Goal: Task Accomplishment & Management: Use online tool/utility

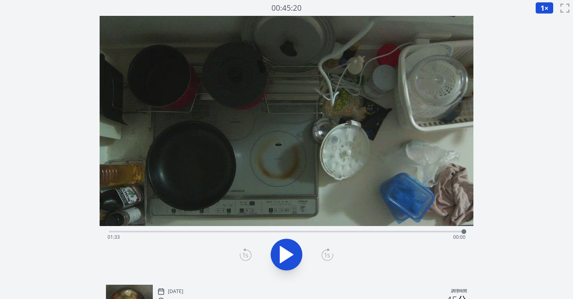
click at [207, 231] on div "経過時間: 01:33 残り時間: 00:00" at bounding box center [287, 237] width 359 height 13
click at [212, 232] on div "経過時間: 00:15 残り時間: 01:19" at bounding box center [287, 237] width 359 height 13
click at [219, 231] on div at bounding box center [215, 232] width 12 height 12
click at [224, 231] on div at bounding box center [221, 232] width 12 height 12
click at [218, 231] on div "経過時間: 00:31 残り時間: 01:03" at bounding box center [286, 231] width 355 height 10
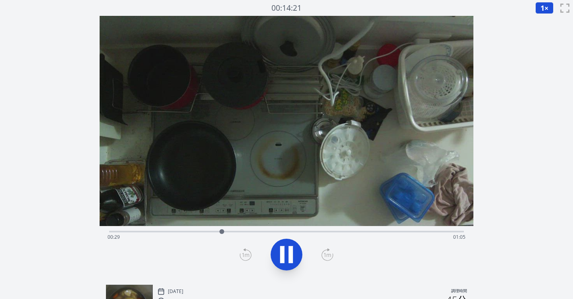
click at [287, 251] on icon at bounding box center [287, 255] width 22 height 22
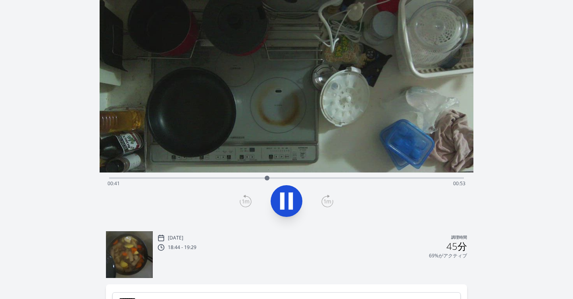
scroll to position [60, 0]
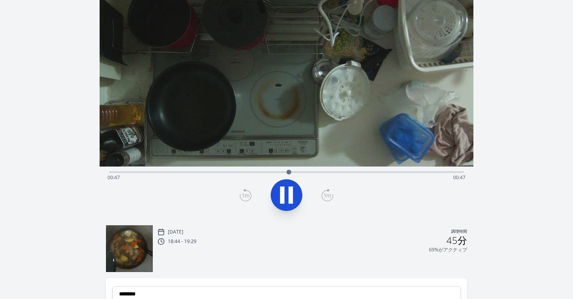
click at [317, 173] on div "経過時間: 00:47 残り時間: 00:47" at bounding box center [287, 178] width 359 height 13
click at [325, 172] on div at bounding box center [321, 172] width 12 height 12
click at [317, 172] on div "経過時間: 00:58 残り時間: 00:36" at bounding box center [287, 178] width 359 height 13
click at [289, 193] on icon at bounding box center [291, 195] width 4 height 17
click at [249, 195] on icon at bounding box center [246, 195] width 12 height 13
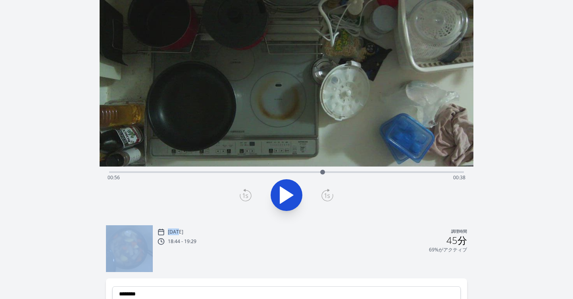
click at [249, 195] on icon at bounding box center [246, 195] width 12 height 13
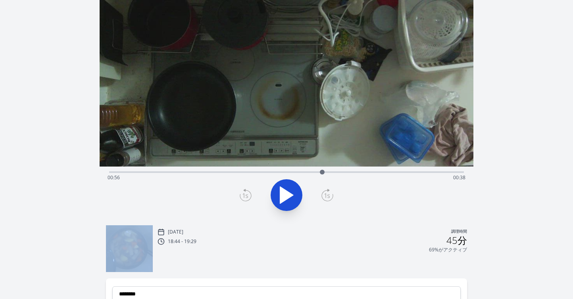
click at [249, 195] on icon at bounding box center [246, 195] width 12 height 13
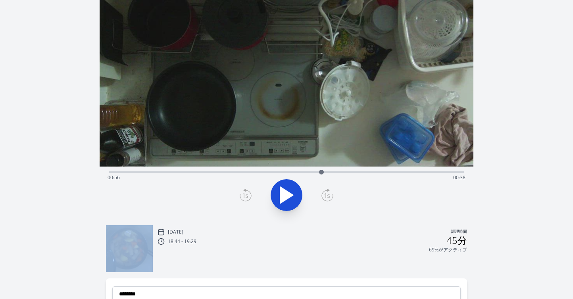
click at [249, 195] on icon at bounding box center [246, 195] width 12 height 13
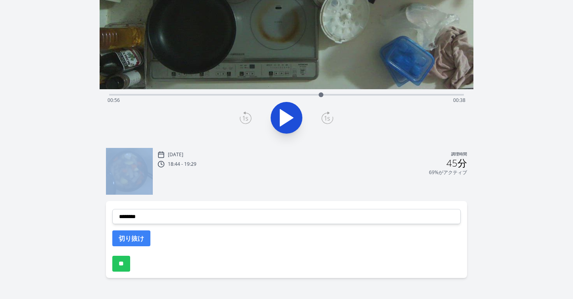
scroll to position [140, 0]
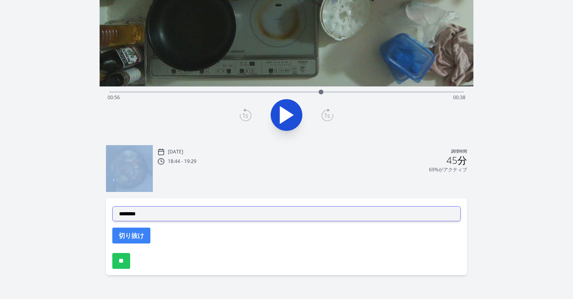
click at [225, 215] on select "**********" at bounding box center [286, 214] width 349 height 15
select select "**********"
click at [112, 207] on select "**********" at bounding box center [286, 214] width 349 height 15
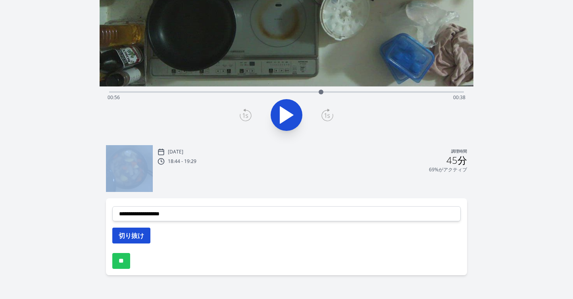
click at [146, 237] on button "切り抜け" at bounding box center [131, 236] width 38 height 16
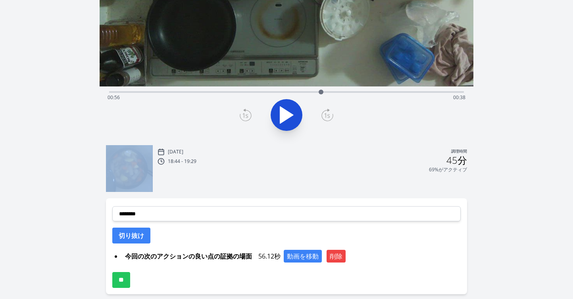
click at [289, 114] on icon at bounding box center [286, 115] width 13 height 17
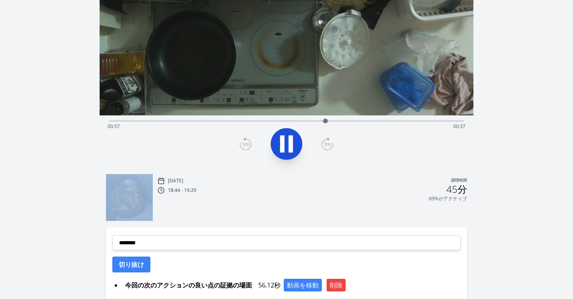
scroll to position [88, 0]
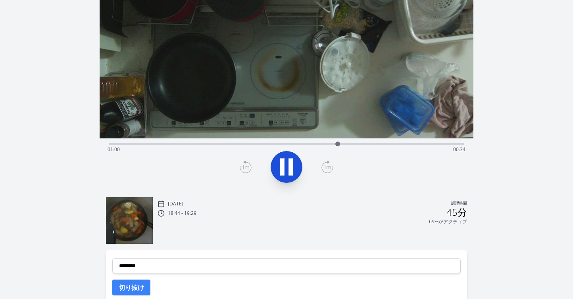
click at [247, 166] on icon at bounding box center [246, 167] width 12 height 13
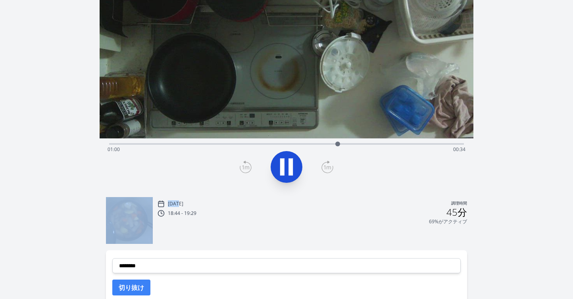
click at [247, 166] on icon at bounding box center [246, 167] width 12 height 13
click at [280, 166] on icon at bounding box center [282, 167] width 4 height 17
click at [280, 166] on icon at bounding box center [286, 167] width 13 height 17
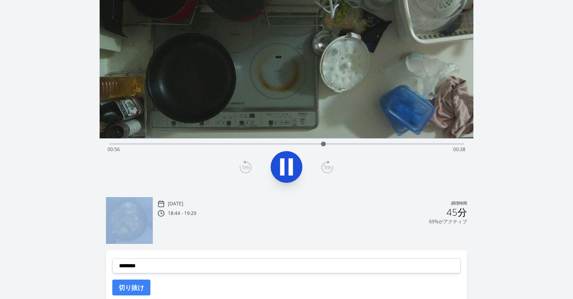
click at [280, 166] on icon at bounding box center [282, 167] width 4 height 17
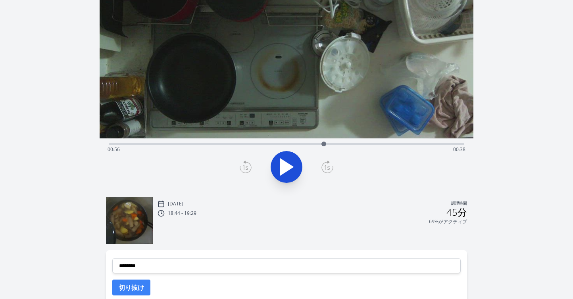
click at [247, 164] on icon at bounding box center [246, 167] width 12 height 13
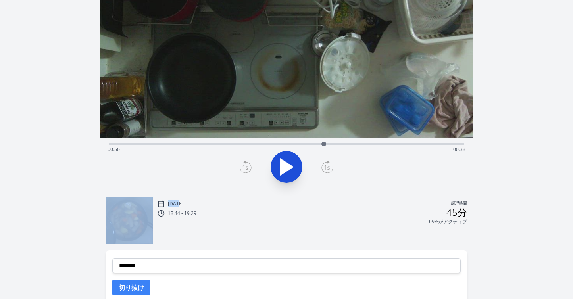
click at [247, 164] on icon at bounding box center [246, 167] width 12 height 13
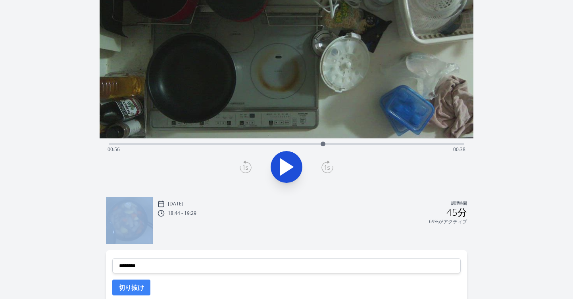
click at [247, 164] on icon at bounding box center [246, 167] width 12 height 13
click at [280, 168] on icon at bounding box center [286, 167] width 13 height 17
click at [283, 168] on icon at bounding box center [282, 167] width 4 height 17
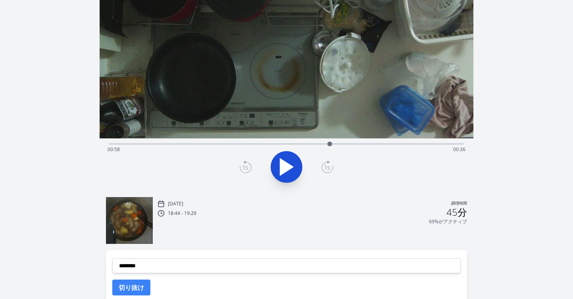
click at [251, 166] on icon at bounding box center [245, 167] width 11 height 11
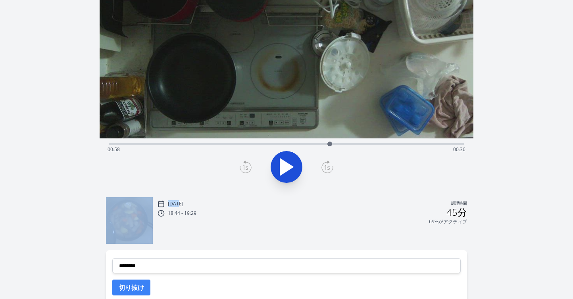
click at [251, 166] on icon at bounding box center [245, 167] width 11 height 11
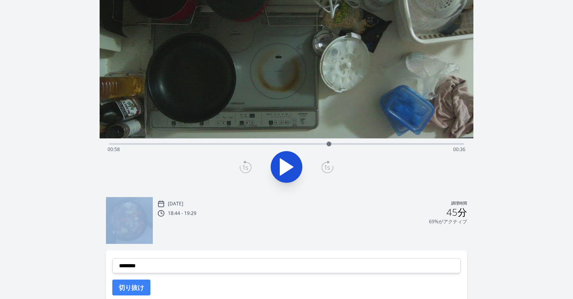
click at [251, 166] on icon at bounding box center [245, 167] width 11 height 11
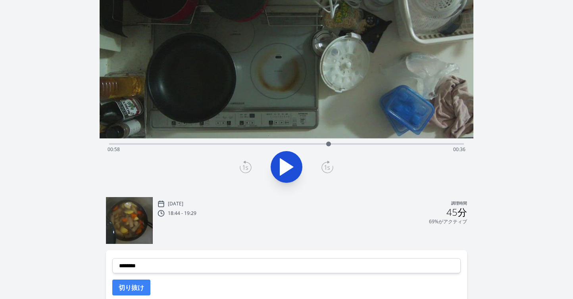
click at [251, 166] on icon at bounding box center [245, 167] width 11 height 11
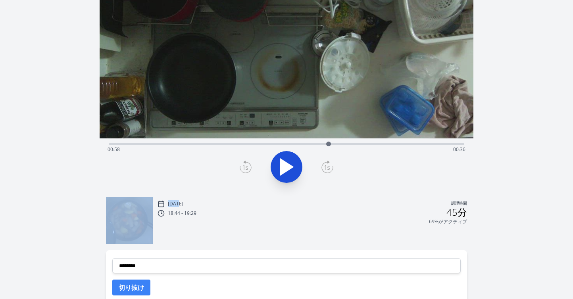
click at [251, 166] on icon at bounding box center [245, 167] width 11 height 11
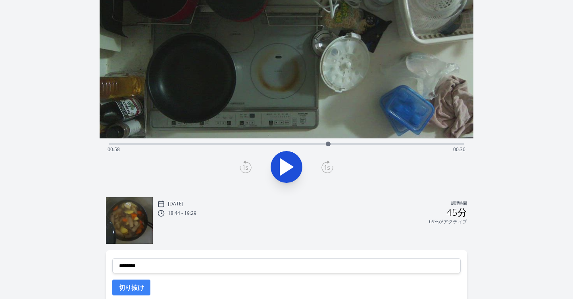
click at [251, 166] on icon at bounding box center [245, 167] width 11 height 11
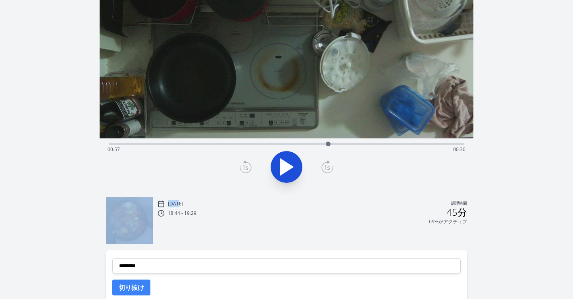
click at [251, 166] on icon at bounding box center [245, 167] width 11 height 11
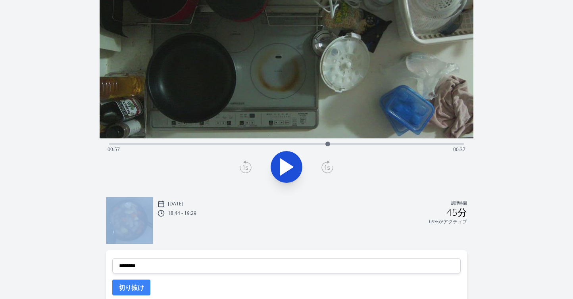
click at [251, 166] on icon at bounding box center [245, 167] width 11 height 11
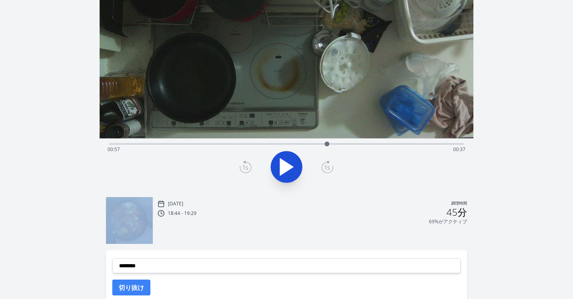
click at [251, 166] on icon at bounding box center [245, 167] width 11 height 11
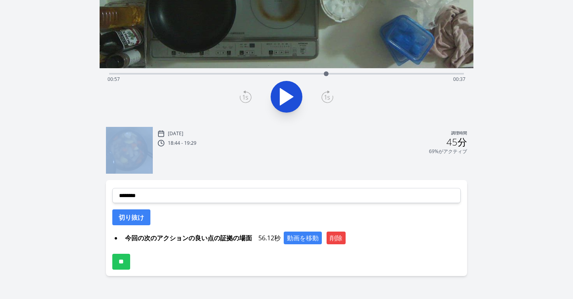
scroll to position [173, 0]
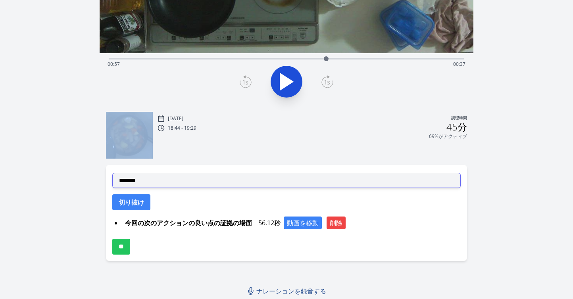
click at [205, 180] on select "**********" at bounding box center [286, 180] width 349 height 15
select select "**********"
click at [112, 173] on select "**********" at bounding box center [286, 180] width 349 height 15
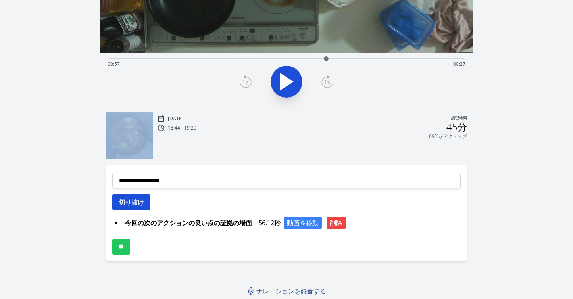
click at [142, 205] on font "切り抜け" at bounding box center [131, 202] width 25 height 9
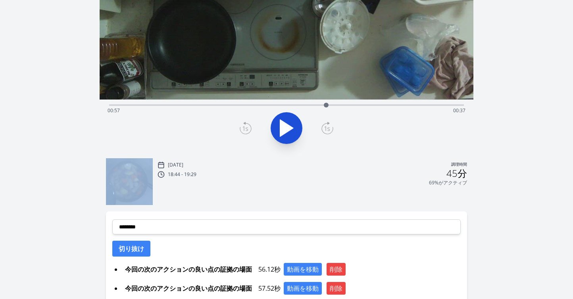
scroll to position [118, 0]
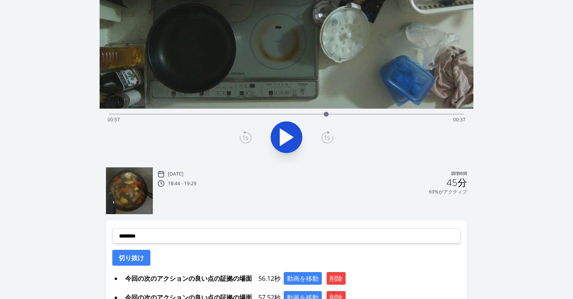
click at [262, 112] on div "経過時間: 00:57 残り時間: 00:37" at bounding box center [286, 114] width 355 height 10
click at [239, 113] on div "経過時間: 00:40 残り時間: 00:54" at bounding box center [286, 114] width 355 height 10
click at [226, 114] on div "経過時間: 00:34 残り時間: 01:00" at bounding box center [287, 120] width 359 height 13
click at [222, 115] on div at bounding box center [226, 114] width 12 height 12
click at [298, 136] on button at bounding box center [287, 138] width 32 height 32
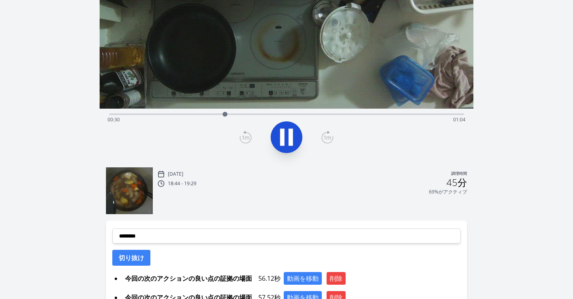
click at [295, 138] on icon at bounding box center [287, 137] width 22 height 22
click at [244, 139] on icon at bounding box center [246, 137] width 12 height 13
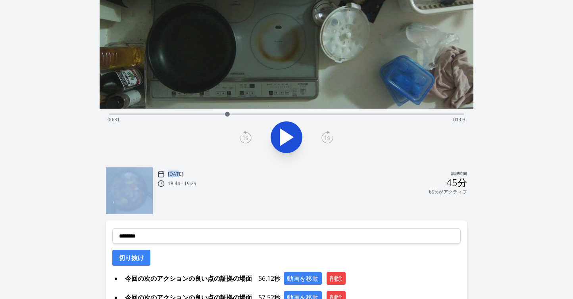
click at [244, 139] on icon at bounding box center [246, 137] width 12 height 13
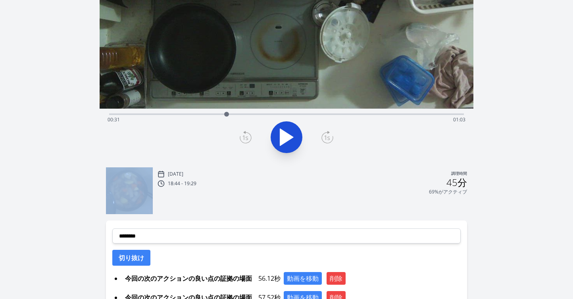
click at [244, 139] on icon at bounding box center [246, 137] width 12 height 13
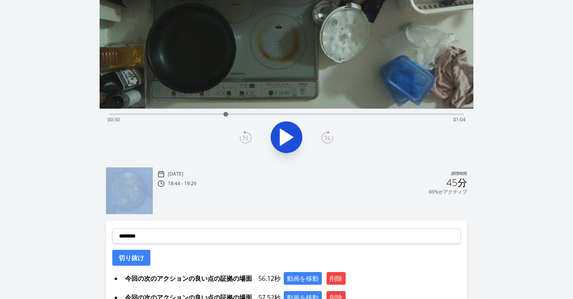
click at [244, 139] on icon at bounding box center [246, 137] width 12 height 13
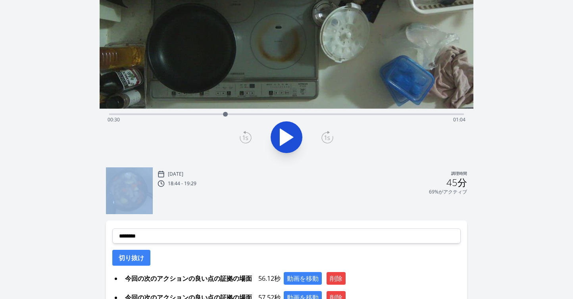
click at [244, 139] on icon at bounding box center [246, 137] width 12 height 13
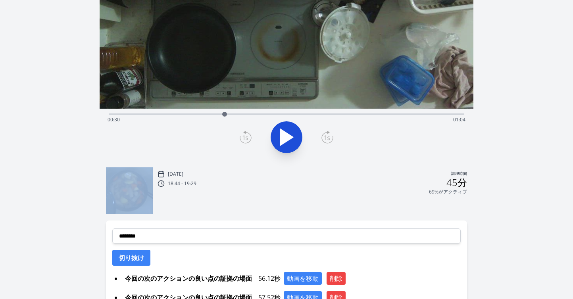
click at [244, 139] on icon at bounding box center [246, 137] width 12 height 13
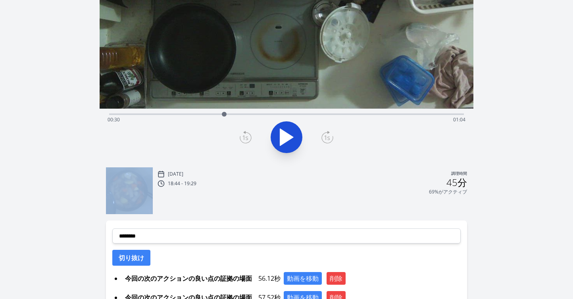
click at [244, 139] on icon at bounding box center [246, 137] width 12 height 13
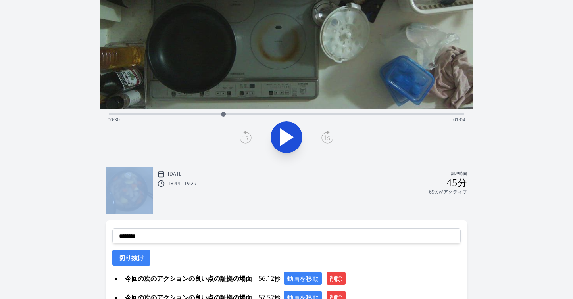
click at [244, 139] on icon at bounding box center [246, 137] width 12 height 13
click at [329, 138] on icon at bounding box center [328, 137] width 12 height 13
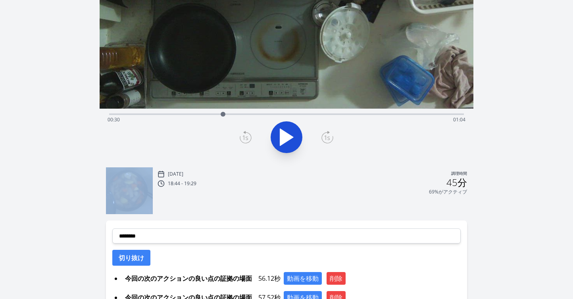
click at [329, 138] on icon at bounding box center [328, 137] width 12 height 13
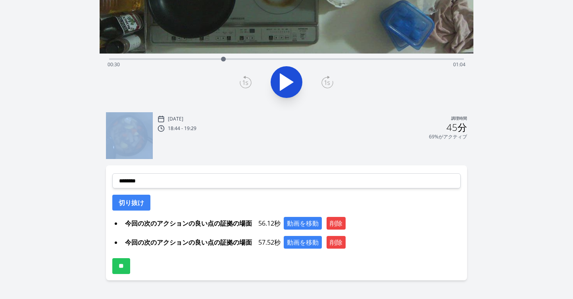
scroll to position [192, 0]
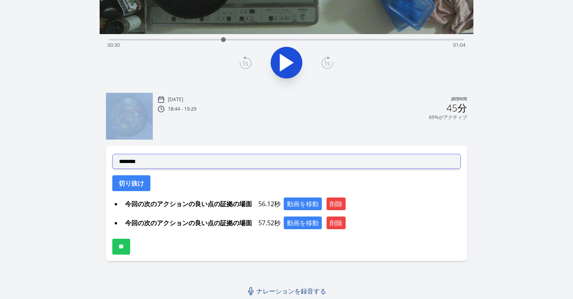
click at [232, 163] on select "**********" at bounding box center [286, 161] width 349 height 15
select select "**********"
click at [112, 154] on select "**********" at bounding box center [286, 161] width 349 height 15
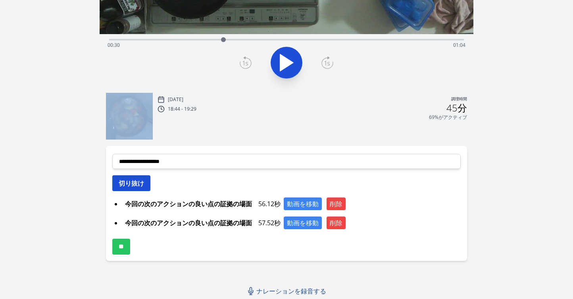
click at [142, 185] on font "切り抜け" at bounding box center [131, 183] width 25 height 9
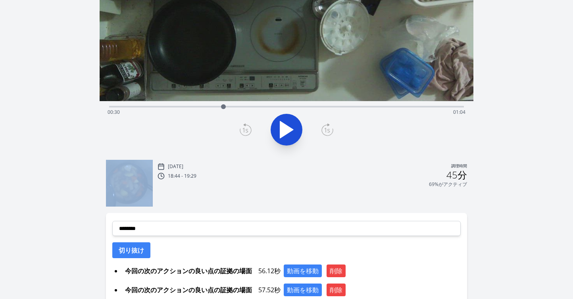
scroll to position [123, 0]
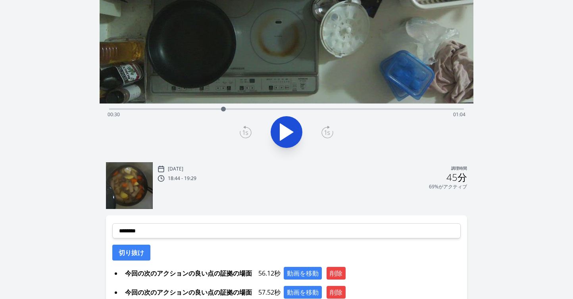
click at [305, 110] on div "経過時間: 00:30 残り時間: 01:04" at bounding box center [287, 114] width 359 height 13
click at [318, 108] on div "経過時間: 00:51 残り時間: 00:43" at bounding box center [286, 109] width 355 height 10
click at [326, 108] on div "経過時間: 00:55 残り時間: 00:39" at bounding box center [287, 114] width 359 height 13
click at [319, 109] on div "経過時間: 00:57 残り時間: 00:37" at bounding box center [287, 114] width 359 height 13
click at [283, 130] on icon at bounding box center [286, 132] width 13 height 17
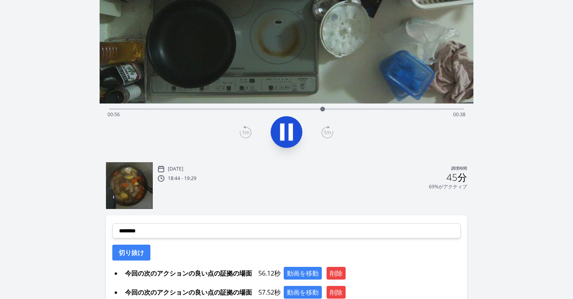
click at [283, 130] on icon at bounding box center [282, 132] width 4 height 17
click at [245, 131] on icon at bounding box center [246, 132] width 12 height 13
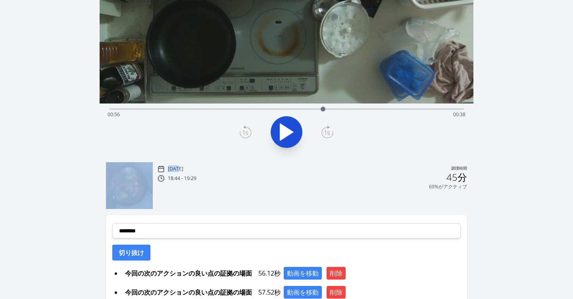
click at [245, 131] on icon at bounding box center [246, 132] width 12 height 13
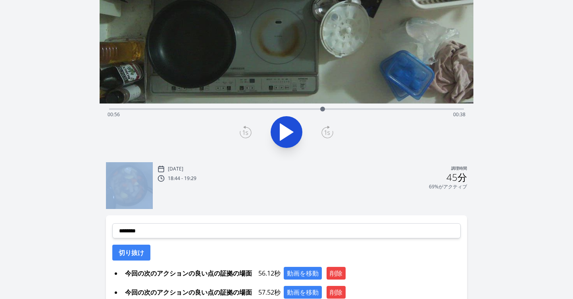
click at [245, 131] on icon at bounding box center [246, 132] width 12 height 13
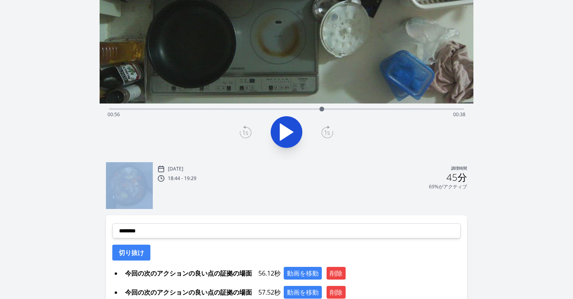
click at [245, 131] on icon at bounding box center [246, 132] width 12 height 13
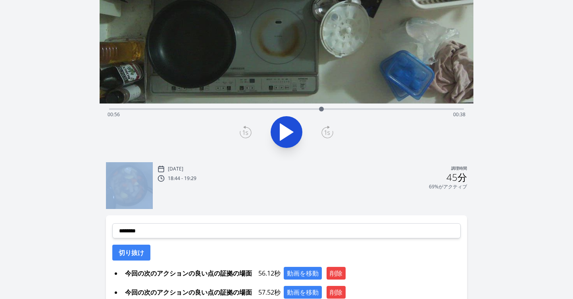
click at [245, 131] on icon at bounding box center [246, 132] width 12 height 13
click at [280, 134] on icon at bounding box center [286, 132] width 13 height 17
click at [280, 134] on icon at bounding box center [282, 132] width 4 height 17
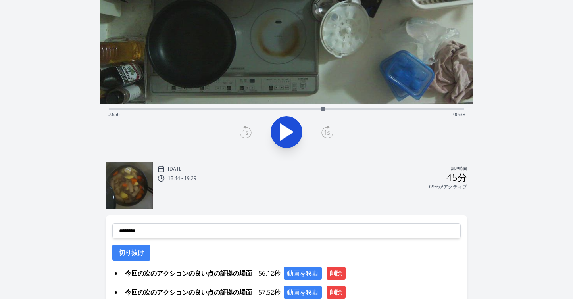
click at [245, 133] on icon at bounding box center [246, 132] width 12 height 13
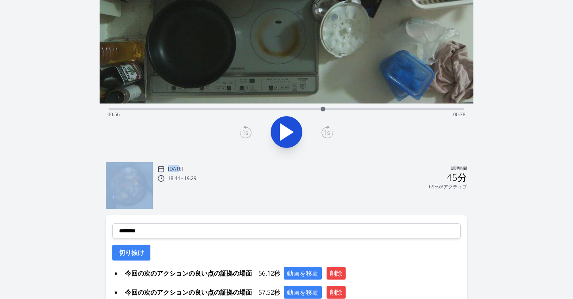
click at [245, 133] on icon at bounding box center [246, 132] width 12 height 13
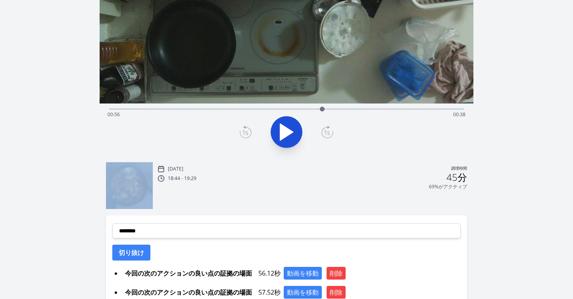
click at [245, 133] on icon at bounding box center [246, 132] width 12 height 13
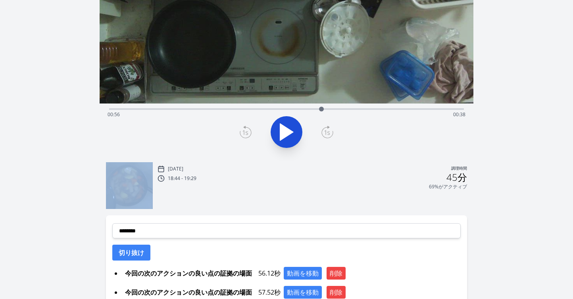
click at [245, 133] on icon at bounding box center [246, 132] width 12 height 13
click at [293, 136] on icon at bounding box center [287, 132] width 22 height 22
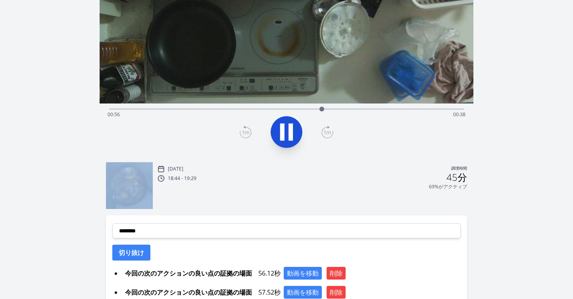
click at [293, 136] on icon at bounding box center [287, 132] width 22 height 22
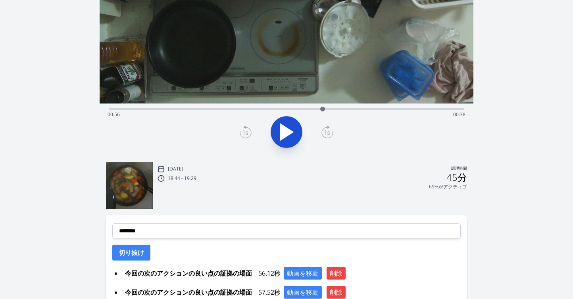
click at [247, 132] on icon at bounding box center [246, 132] width 12 height 13
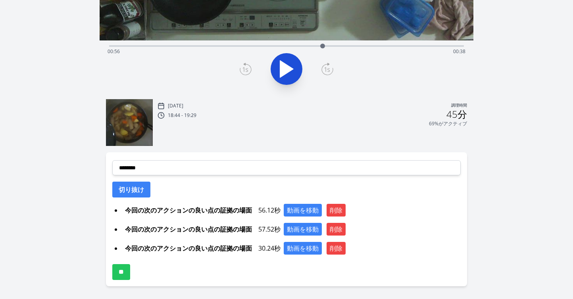
scroll to position [211, 0]
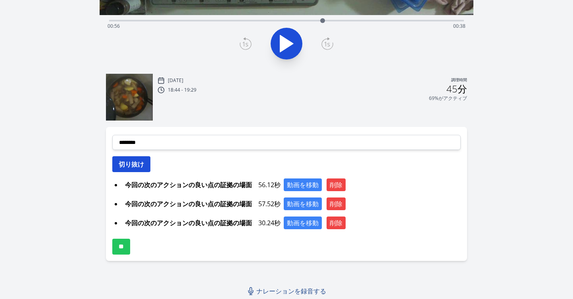
click at [140, 164] on font "切り抜け" at bounding box center [131, 164] width 25 height 9
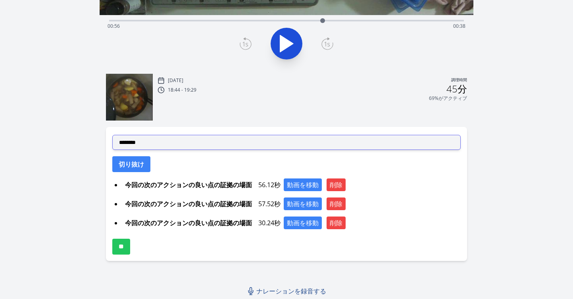
click at [248, 145] on select "**********" at bounding box center [286, 142] width 349 height 15
select select "**********"
click at [112, 135] on select "**********" at bounding box center [286, 142] width 349 height 15
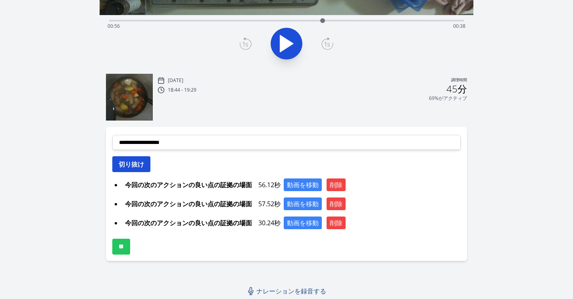
click at [133, 166] on font "切り抜け" at bounding box center [131, 164] width 25 height 9
select select
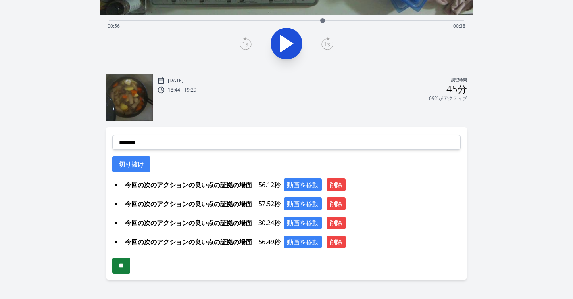
click at [122, 268] on input "**" at bounding box center [121, 266] width 18 height 16
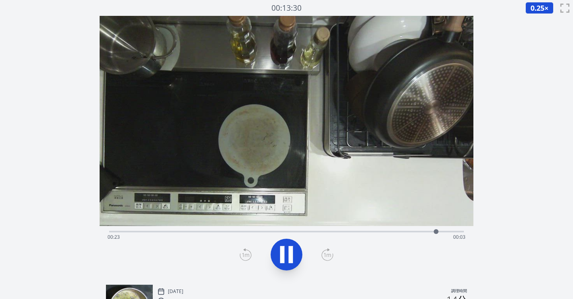
click at [180, 231] on div "経過時間: 00:23 残り時間: 00:03" at bounding box center [286, 231] width 355 height 10
click at [177, 230] on div "経過時間: 00:05 残り時間: 00:21" at bounding box center [286, 231] width 355 height 10
click at [293, 258] on icon at bounding box center [291, 255] width 4 height 17
click at [293, 258] on icon at bounding box center [287, 255] width 22 height 22
click at [293, 257] on icon at bounding box center [291, 255] width 4 height 17
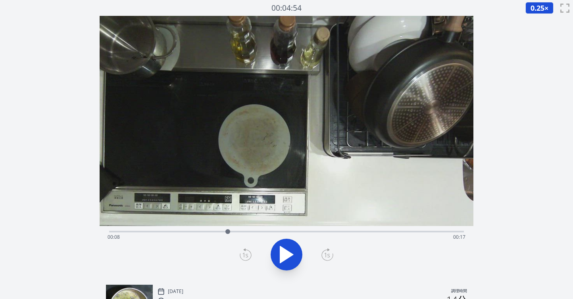
click at [293, 257] on icon at bounding box center [287, 255] width 22 height 22
click at [293, 257] on icon at bounding box center [291, 255] width 4 height 17
click at [231, 232] on div "経過時間: 00:09 残り時間: 00:16" at bounding box center [287, 237] width 359 height 13
click at [226, 231] on div at bounding box center [231, 232] width 12 height 12
click at [279, 252] on icon at bounding box center [287, 255] width 22 height 22
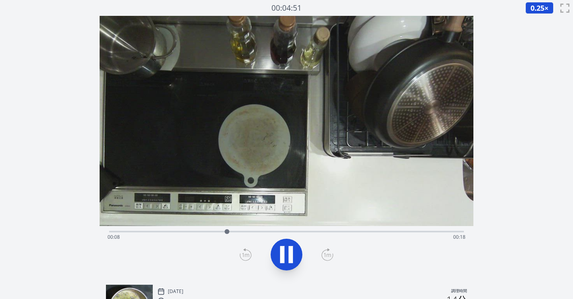
click at [279, 252] on icon at bounding box center [287, 255] width 22 height 22
click at [245, 251] on icon at bounding box center [245, 250] width 2 height 2
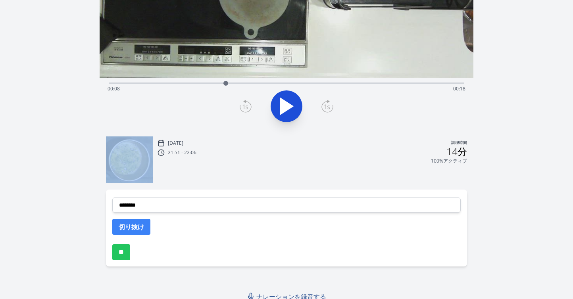
scroll to position [154, 0]
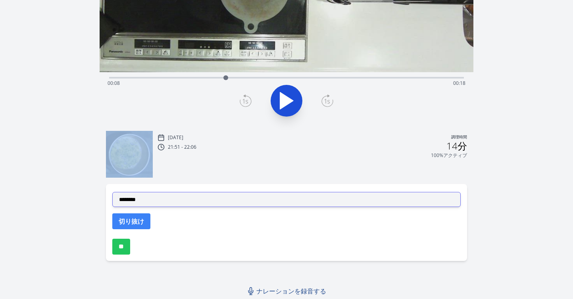
click at [237, 199] on select "**********" at bounding box center [286, 199] width 349 height 15
select select "**********"
click at [112, 192] on select "**********" at bounding box center [286, 199] width 349 height 15
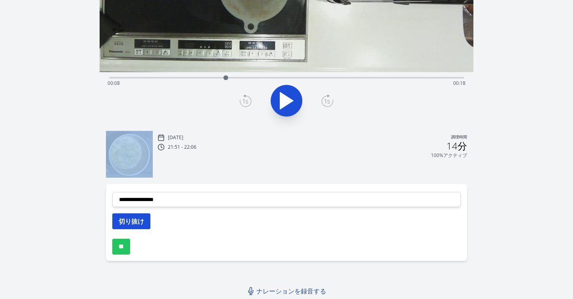
click at [141, 221] on font "切り抜け" at bounding box center [131, 221] width 25 height 9
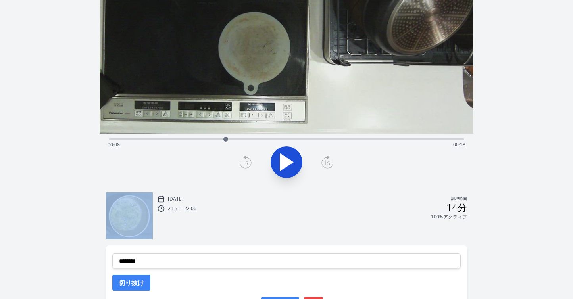
scroll to position [90, 0]
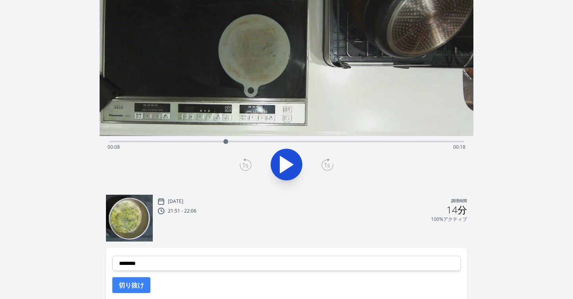
click at [294, 143] on div "経過時間: 00:08 残り時間: 00:18" at bounding box center [287, 147] width 359 height 13
click at [306, 141] on div "経過時間: 00:13 残り時間: 00:13" at bounding box center [287, 147] width 359 height 13
click at [323, 141] on div "経過時間: 00:14 残り時間: 00:12" at bounding box center [286, 141] width 355 height 10
click at [335, 141] on div "経過時間: 00:15 残り時間: 00:11" at bounding box center [287, 147] width 359 height 13
click at [348, 141] on div "経過時間: 00:16 残り時間: 00:10" at bounding box center [287, 147] width 359 height 13
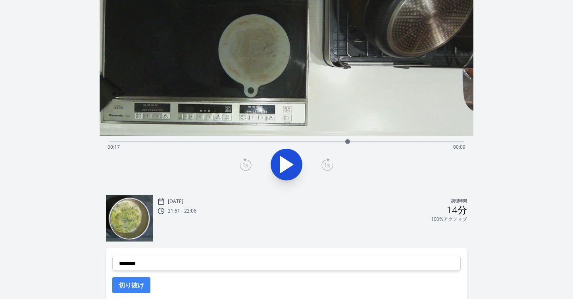
click at [357, 141] on div "経過時間: 00:17 残り時間: 00:09" at bounding box center [287, 147] width 359 height 13
click at [280, 163] on icon at bounding box center [286, 164] width 13 height 17
click at [280, 162] on icon at bounding box center [282, 164] width 4 height 17
click at [521, 143] on div "録音を破棄しますか? 一度破棄すると回復できなくなります。 キャンセル 記録を破棄 00:13:28 0.25 × 0.25倍 0.5× 1× 1.5倍 2×…" at bounding box center [286, 146] width 573 height 473
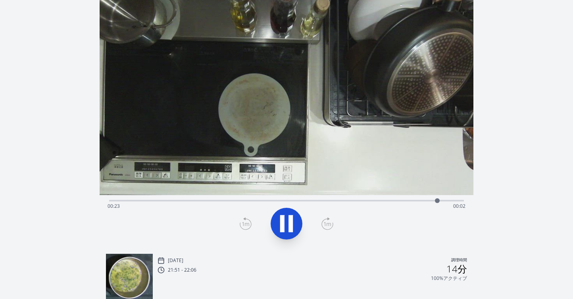
scroll to position [0, 0]
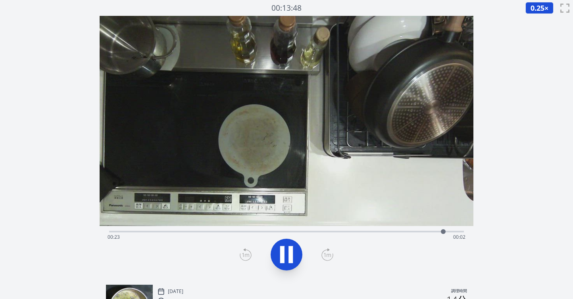
click at [411, 232] on div "経過時間: 00:23 残り時間: 00:02" at bounding box center [287, 237] width 359 height 13
click at [289, 252] on icon at bounding box center [291, 255] width 4 height 17
click at [368, 231] on div "経過時間: 00:22 残り時間: 00:04" at bounding box center [287, 237] width 359 height 13
click at [290, 257] on icon at bounding box center [286, 255] width 13 height 17
click at [290, 257] on icon at bounding box center [291, 255] width 4 height 17
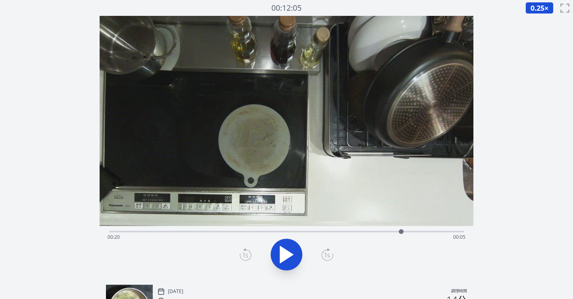
click at [290, 257] on icon at bounding box center [286, 255] width 13 height 17
click at [290, 257] on icon at bounding box center [291, 255] width 4 height 17
click at [290, 257] on icon at bounding box center [286, 255] width 13 height 17
click at [290, 257] on icon at bounding box center [291, 255] width 4 height 17
click at [247, 251] on icon at bounding box center [246, 255] width 12 height 13
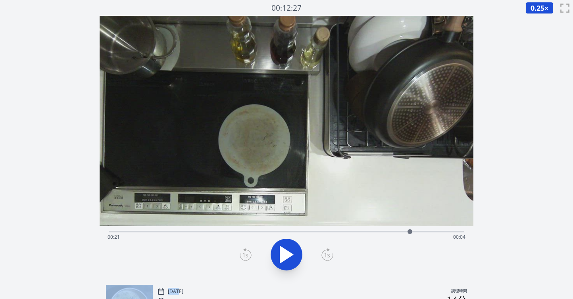
click at [247, 251] on icon at bounding box center [246, 255] width 12 height 13
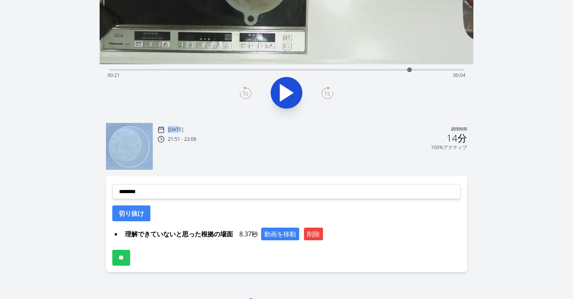
scroll to position [173, 0]
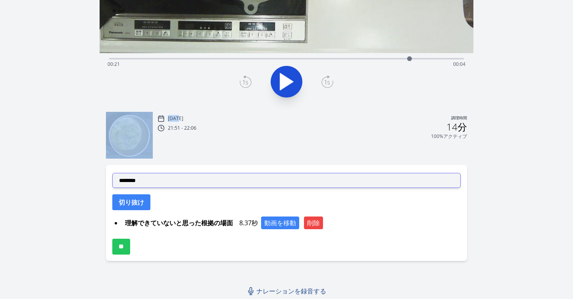
click at [239, 186] on select "**********" at bounding box center [286, 180] width 349 height 15
click at [112, 173] on select "**********" at bounding box center [286, 180] width 349 height 15
click at [234, 182] on select "**********" at bounding box center [286, 180] width 349 height 15
select select "**********"
click at [112, 173] on select "**********" at bounding box center [286, 180] width 349 height 15
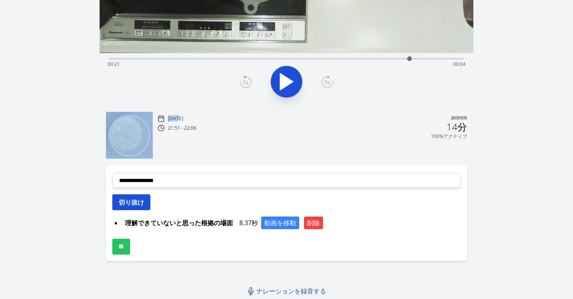
click at [144, 199] on font "切り抜け" at bounding box center [131, 202] width 25 height 9
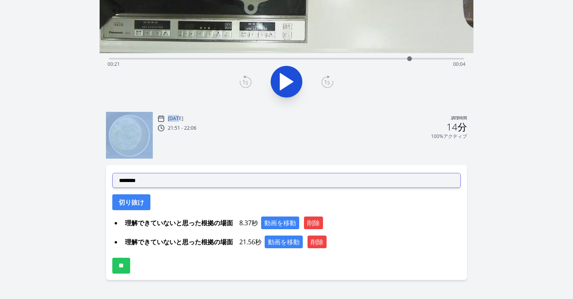
click at [236, 186] on select "**********" at bounding box center [286, 180] width 349 height 15
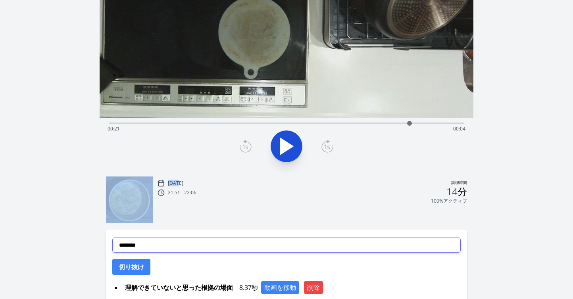
scroll to position [78, 0]
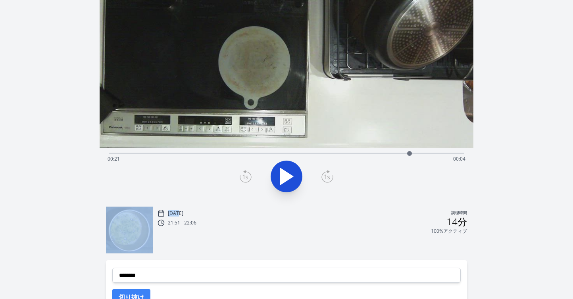
click at [284, 178] on icon at bounding box center [286, 176] width 13 height 17
click at [284, 178] on icon at bounding box center [282, 176] width 4 height 17
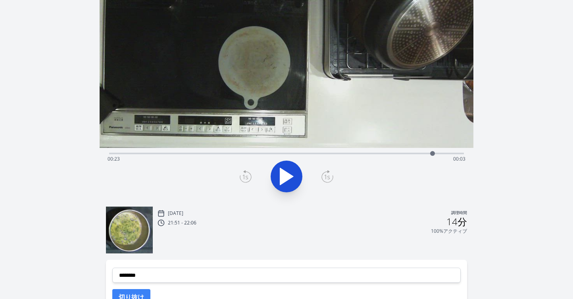
click at [247, 174] on icon at bounding box center [246, 176] width 12 height 13
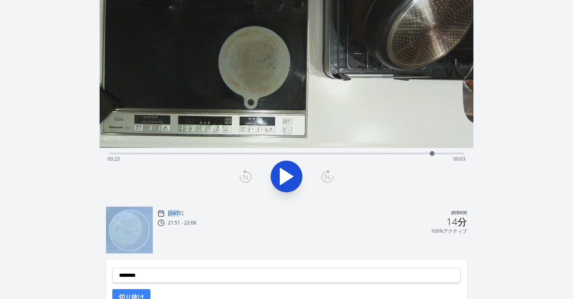
click at [247, 174] on icon at bounding box center [246, 176] width 12 height 13
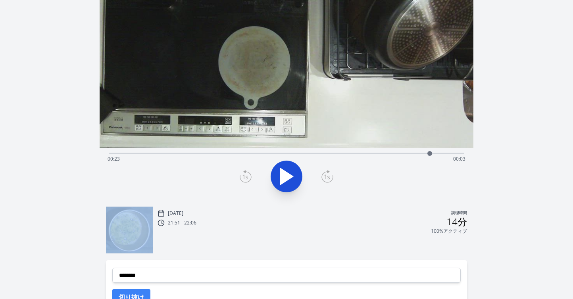
click at [247, 174] on icon at bounding box center [246, 176] width 12 height 13
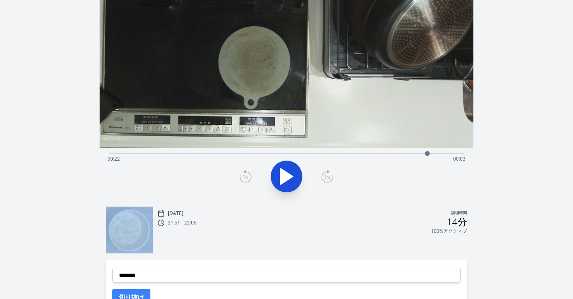
click at [326, 178] on icon at bounding box center [328, 176] width 12 height 13
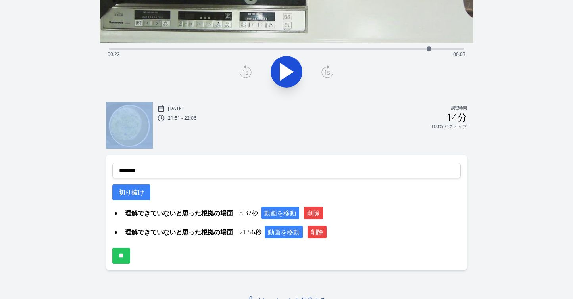
scroll to position [192, 0]
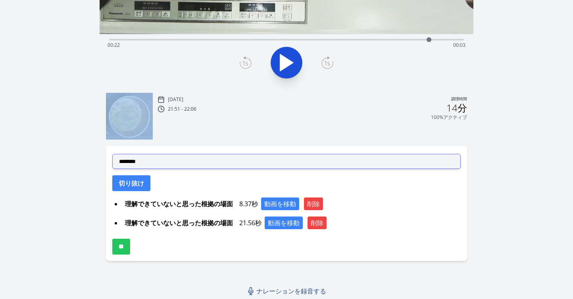
click at [230, 166] on select "**********" at bounding box center [286, 161] width 349 height 15
select select "**********"
click at [112, 154] on select "**********" at bounding box center [286, 161] width 349 height 15
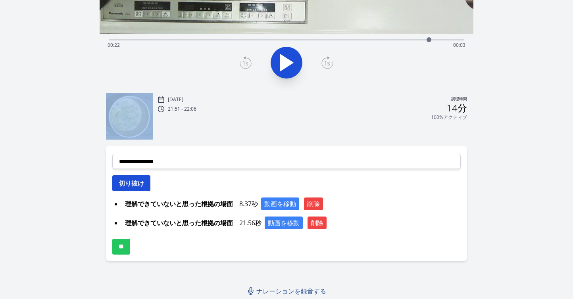
click at [136, 186] on font "切り抜け" at bounding box center [131, 183] width 25 height 9
select select
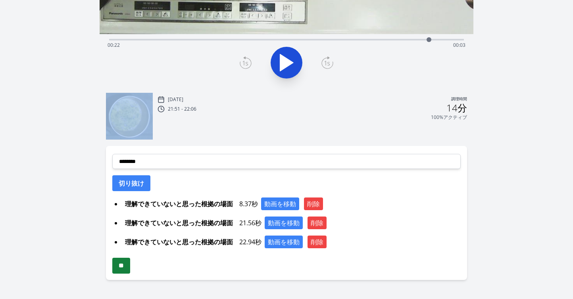
click at [124, 266] on input "**" at bounding box center [121, 266] width 18 height 16
